Goal: Task Accomplishment & Management: Manage account settings

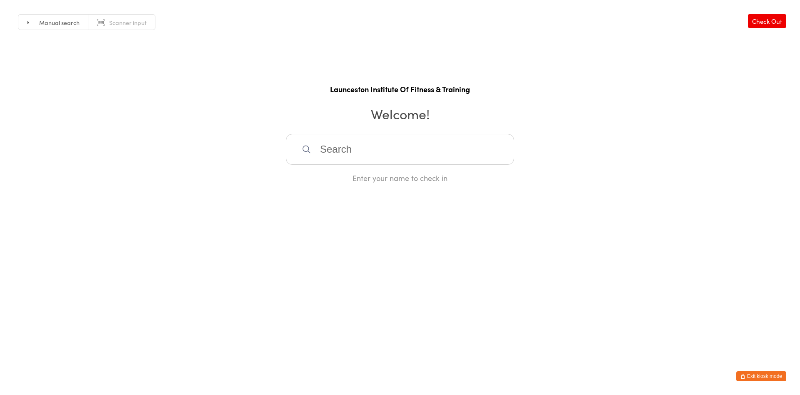
click at [760, 376] on button "Exit kiosk mode" at bounding box center [762, 376] width 50 height 10
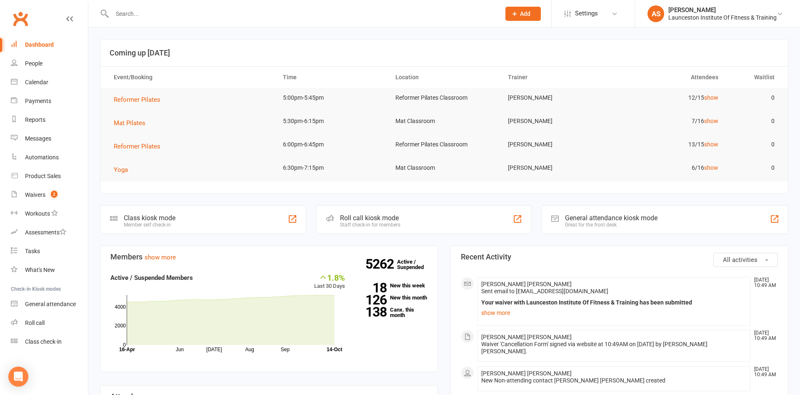
click at [130, 18] on input "text" at bounding box center [302, 14] width 385 height 12
click at [19, 194] on link "Waivers 2" at bounding box center [49, 195] width 77 height 19
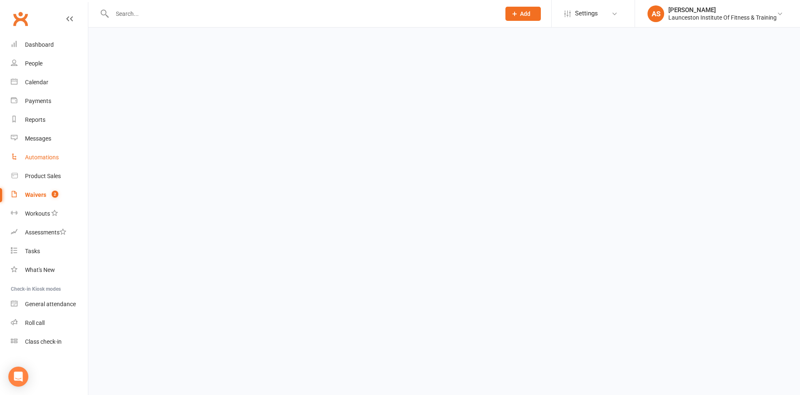
select select "100"
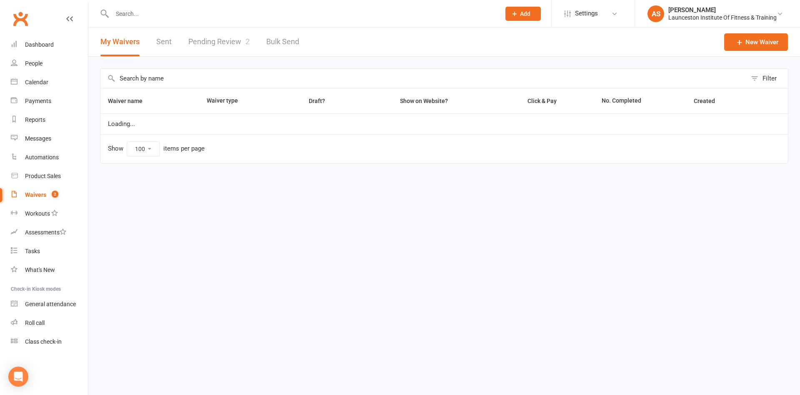
click at [220, 43] on link "Pending Review 2" at bounding box center [218, 42] width 61 height 29
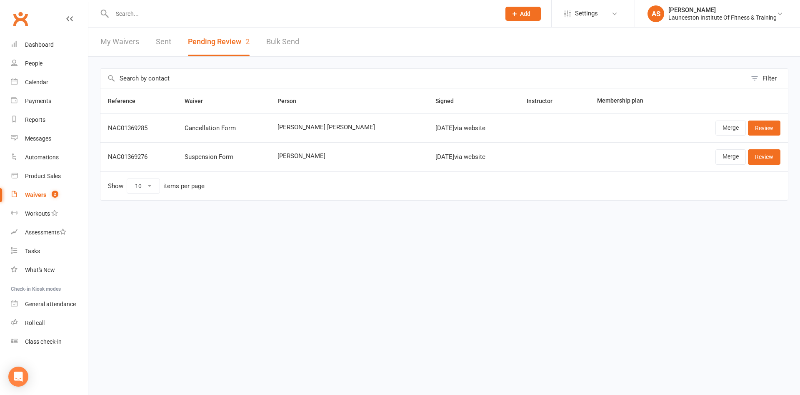
click at [184, 19] on input "text" at bounding box center [302, 14] width 385 height 12
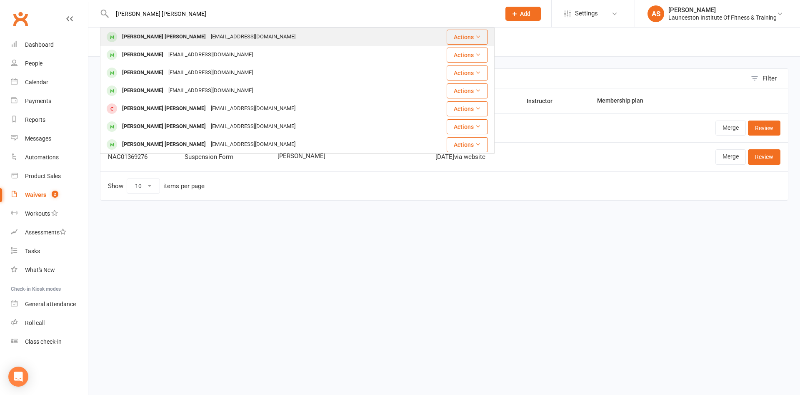
type input "[PERSON_NAME] [PERSON_NAME]"
click at [208, 33] on div "[EMAIL_ADDRESS][DOMAIN_NAME]" at bounding box center [253, 37] width 90 height 12
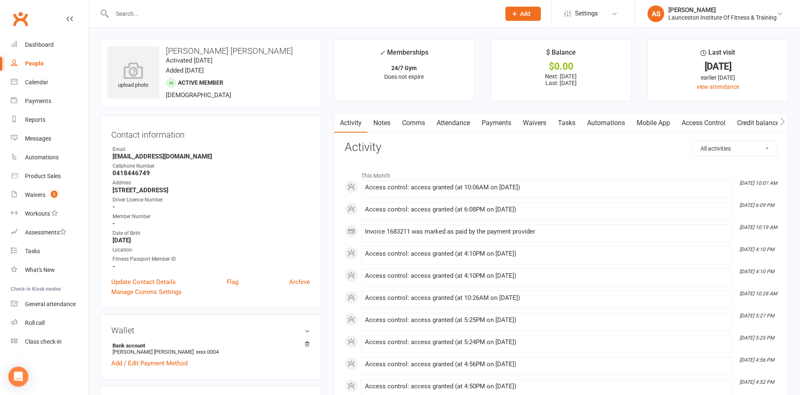
click at [695, 123] on link "Access Control" at bounding box center [703, 122] width 55 height 19
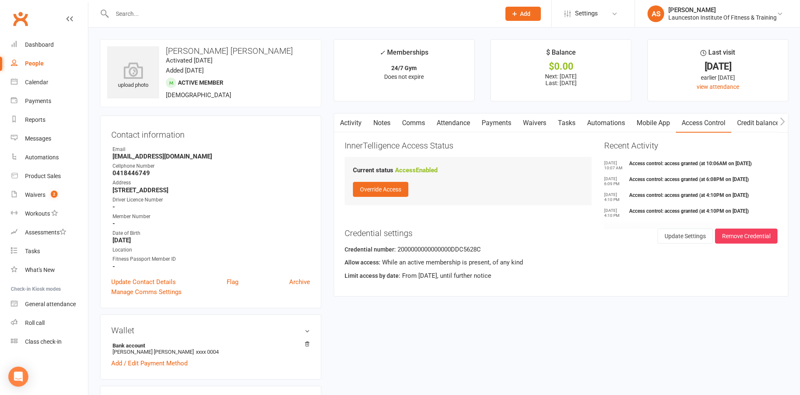
click at [517, 119] on link "Payments" at bounding box center [496, 122] width 41 height 19
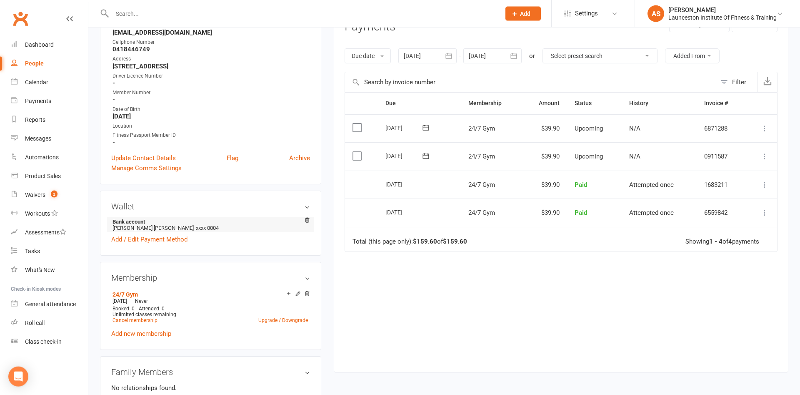
scroll to position [128, 0]
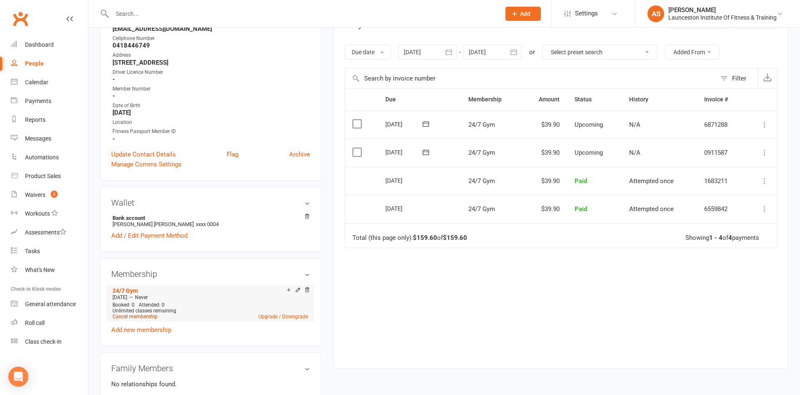
click at [130, 316] on link "Cancel membership" at bounding box center [135, 316] width 45 height 6
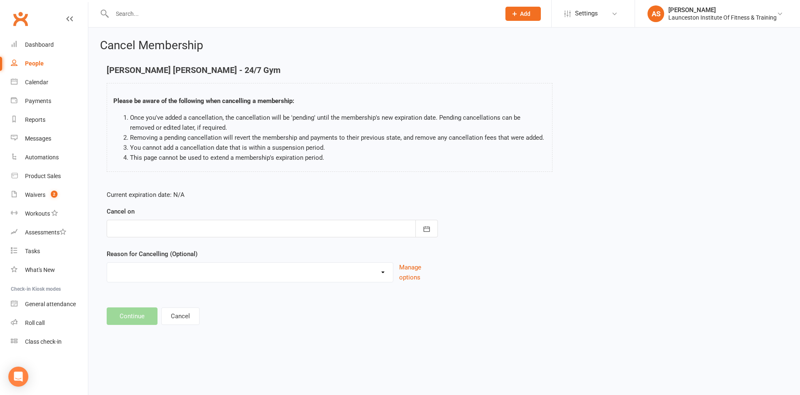
click at [161, 226] on div at bounding box center [272, 229] width 331 height 18
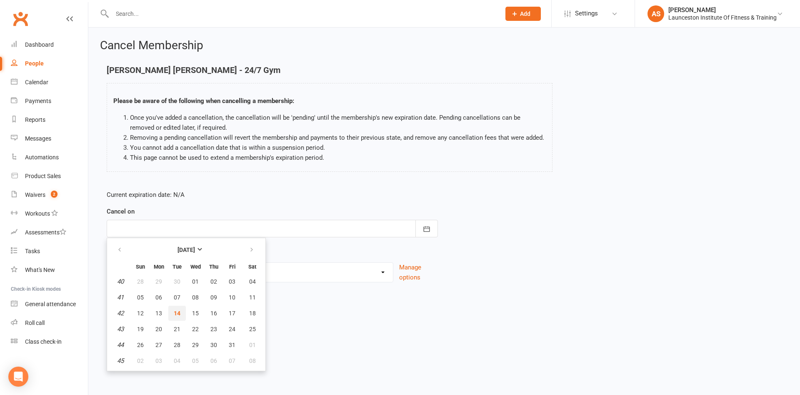
click at [181, 314] on button "14" at bounding box center [177, 313] width 18 height 15
type input "[DATE]"
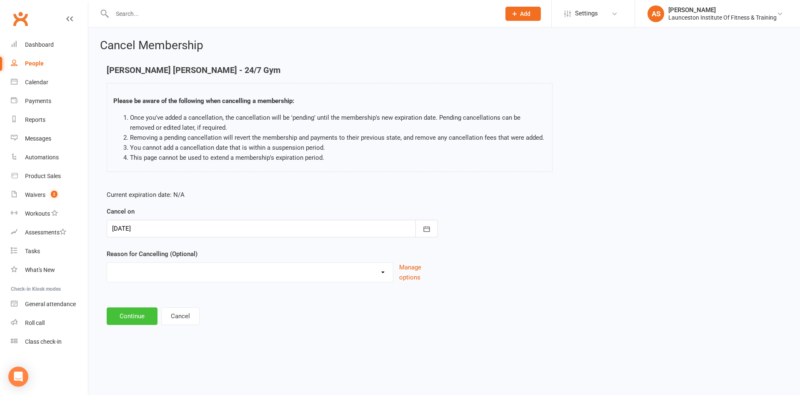
click at [120, 318] on button "Continue" at bounding box center [132, 316] width 51 height 18
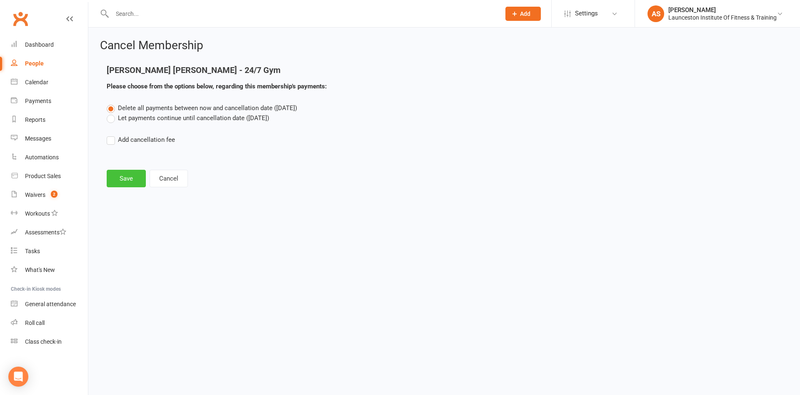
click at [125, 174] on button "Save" at bounding box center [126, 179] width 39 height 18
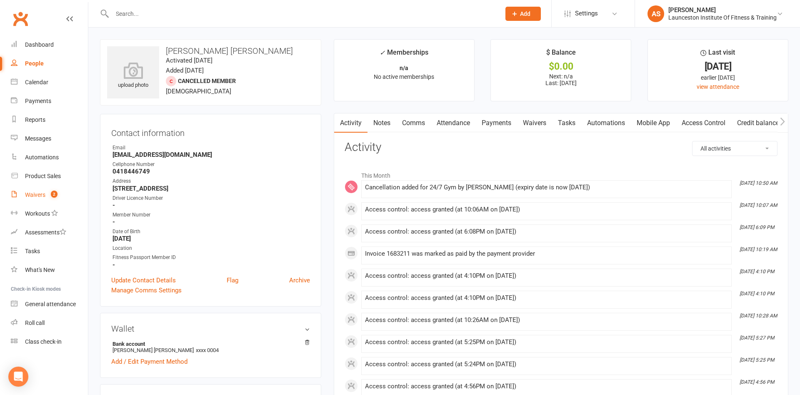
click at [24, 199] on link "Waivers 2" at bounding box center [49, 195] width 77 height 19
select select "100"
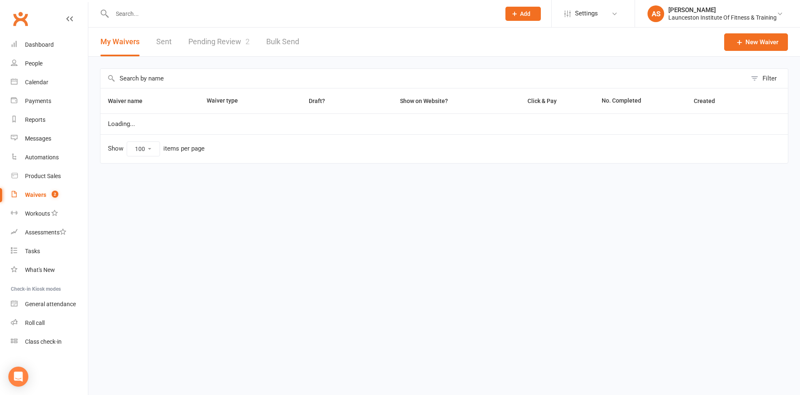
click at [224, 37] on link "Pending Review 2" at bounding box center [218, 42] width 61 height 29
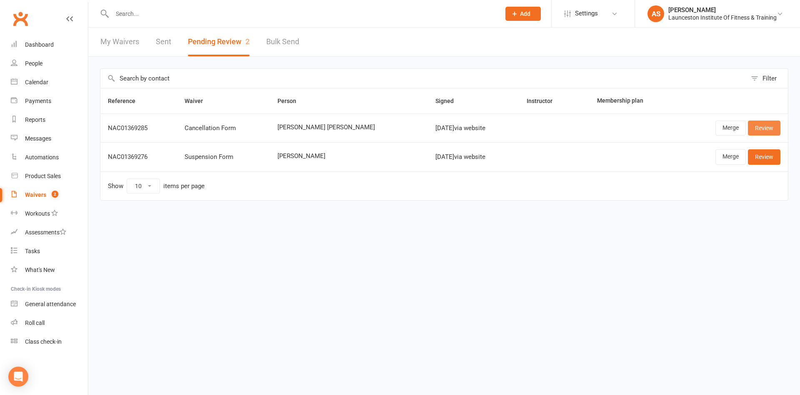
click at [764, 131] on link "Review" at bounding box center [764, 127] width 33 height 15
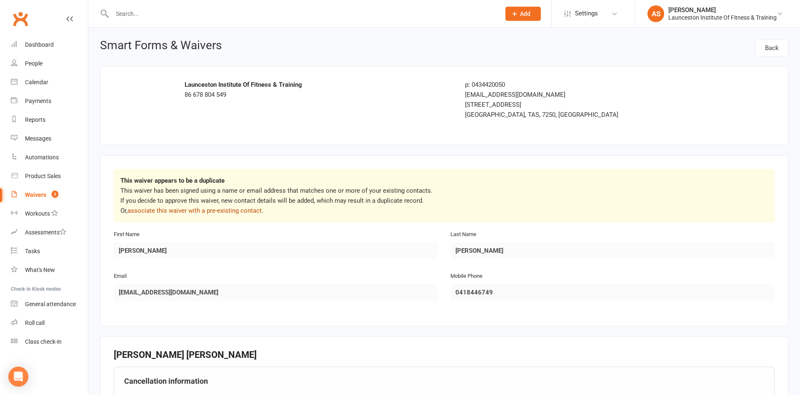
click at [203, 211] on link "associate this waiver with a pre-existing contact" at bounding box center [195, 211] width 134 height 8
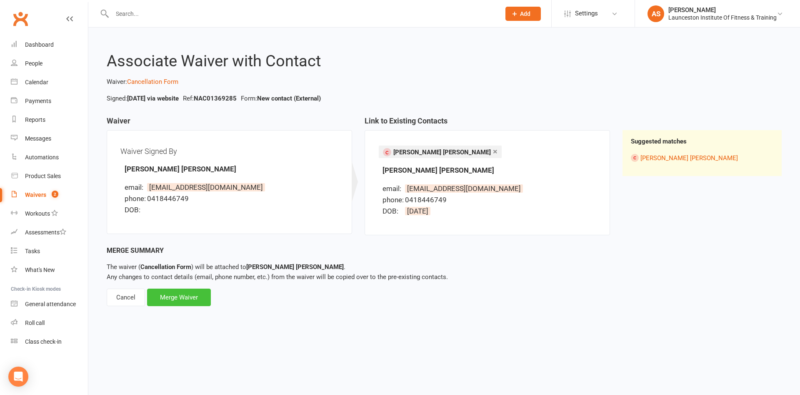
click at [193, 298] on div "Merge Waiver" at bounding box center [179, 297] width 64 height 18
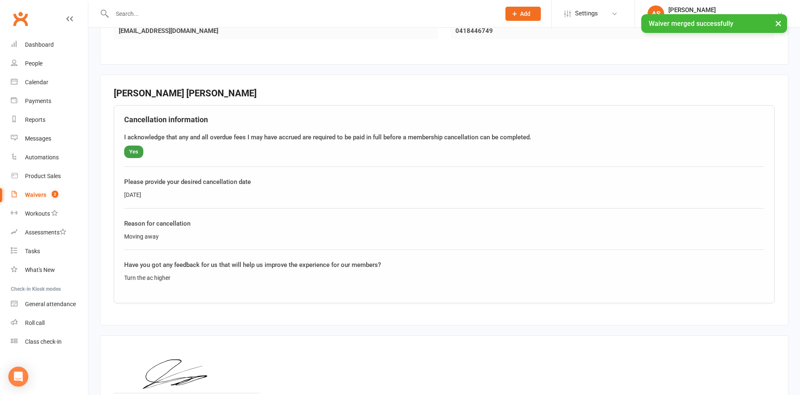
scroll to position [298, 0]
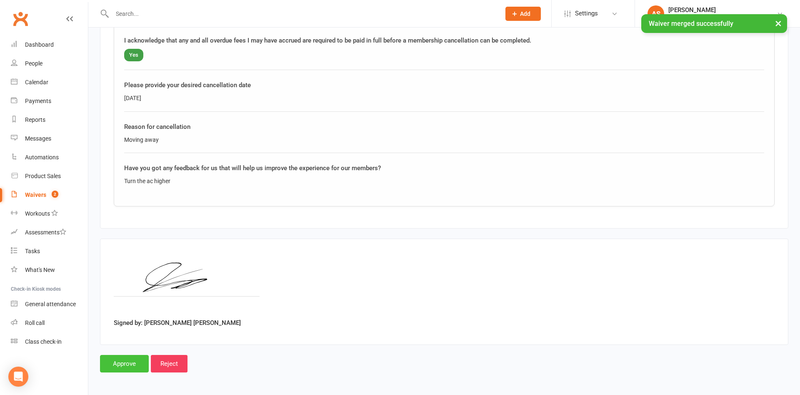
click at [129, 364] on input "Approve" at bounding box center [124, 364] width 49 height 18
